Goal: Obtain resource: Download file/media

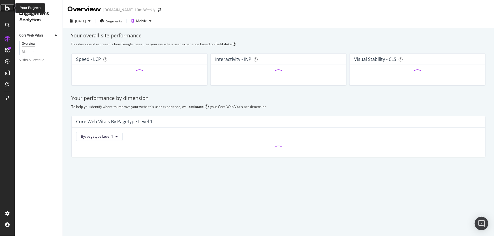
click at [10, 8] on div at bounding box center [8, 8] width 14 height 7
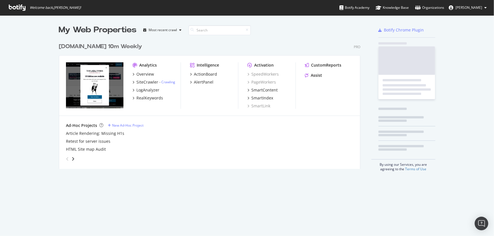
scroll to position [129, 302]
click at [142, 91] on div "LogAnalyzer" at bounding box center [147, 90] width 23 height 6
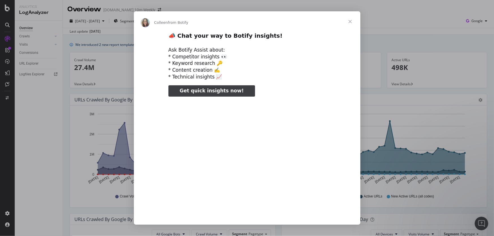
type input "185066"
click at [350, 20] on span "Close" at bounding box center [350, 21] width 20 height 20
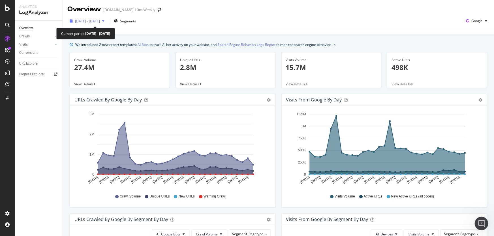
click at [107, 21] on div "button" at bounding box center [103, 20] width 7 height 3
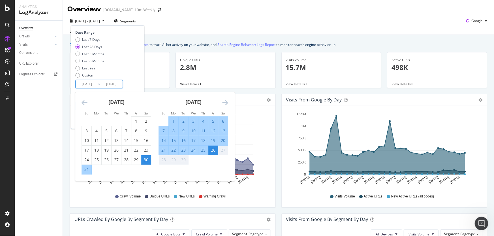
click at [119, 84] on input "[DATE]" at bounding box center [111, 84] width 23 height 8
click at [225, 102] on icon "Move forward to switch to the next month." at bounding box center [225, 102] width 6 height 7
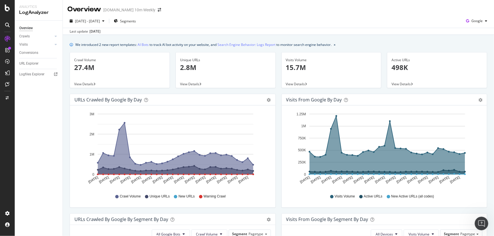
click at [174, 27] on div "[DATE] - [DATE] Segments Google" at bounding box center [278, 21] width 431 height 11
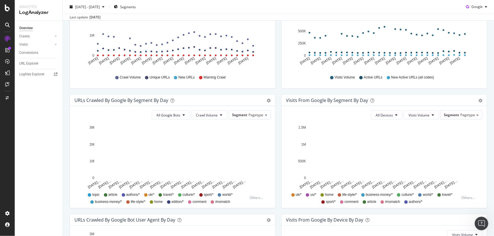
scroll to position [9, 0]
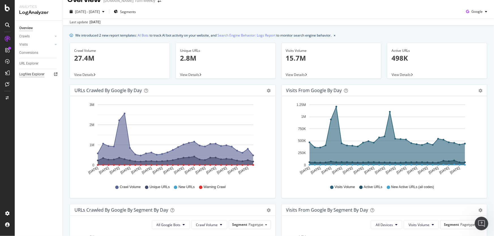
click at [42, 73] on div "Logfiles Explorer" at bounding box center [31, 74] width 25 height 6
click at [28, 64] on div "URL Explorer" at bounding box center [28, 64] width 19 height 6
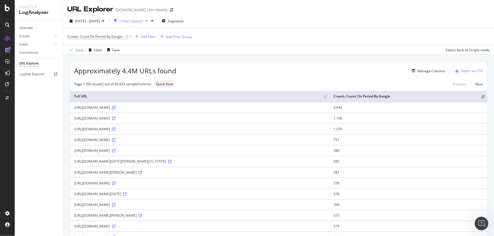
drag, startPoint x: 75, startPoint y: 70, endPoint x: 172, endPoint y: 72, distance: 97.4
click at [172, 72] on span "Approximately 4.4M URLs found" at bounding box center [125, 71] width 102 height 10
drag, startPoint x: 117, startPoint y: 108, endPoint x: 193, endPoint y: 106, distance: 75.3
click at [193, 106] on div "[URL][DOMAIN_NAME]" at bounding box center [199, 107] width 251 height 5
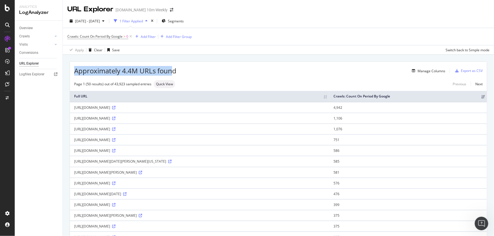
click at [193, 106] on div "[URL][DOMAIN_NAME]" at bounding box center [199, 107] width 251 height 5
drag, startPoint x: 193, startPoint y: 108, endPoint x: 124, endPoint y: 106, distance: 68.5
click at [124, 106] on div "[URL][DOMAIN_NAME]" at bounding box center [199, 107] width 251 height 5
drag, startPoint x: 147, startPoint y: 118, endPoint x: 118, endPoint y: 118, distance: 29.4
click at [118, 118] on div "[URL][DOMAIN_NAME]" at bounding box center [199, 118] width 251 height 5
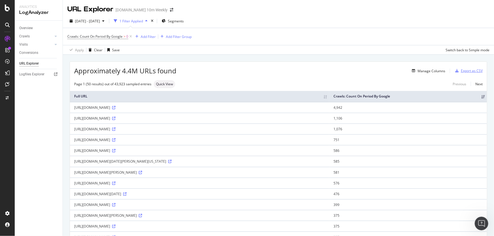
click at [467, 70] on div "Export as CSV" at bounding box center [472, 70] width 22 height 5
